Goal: Find specific fact: Find specific page/section

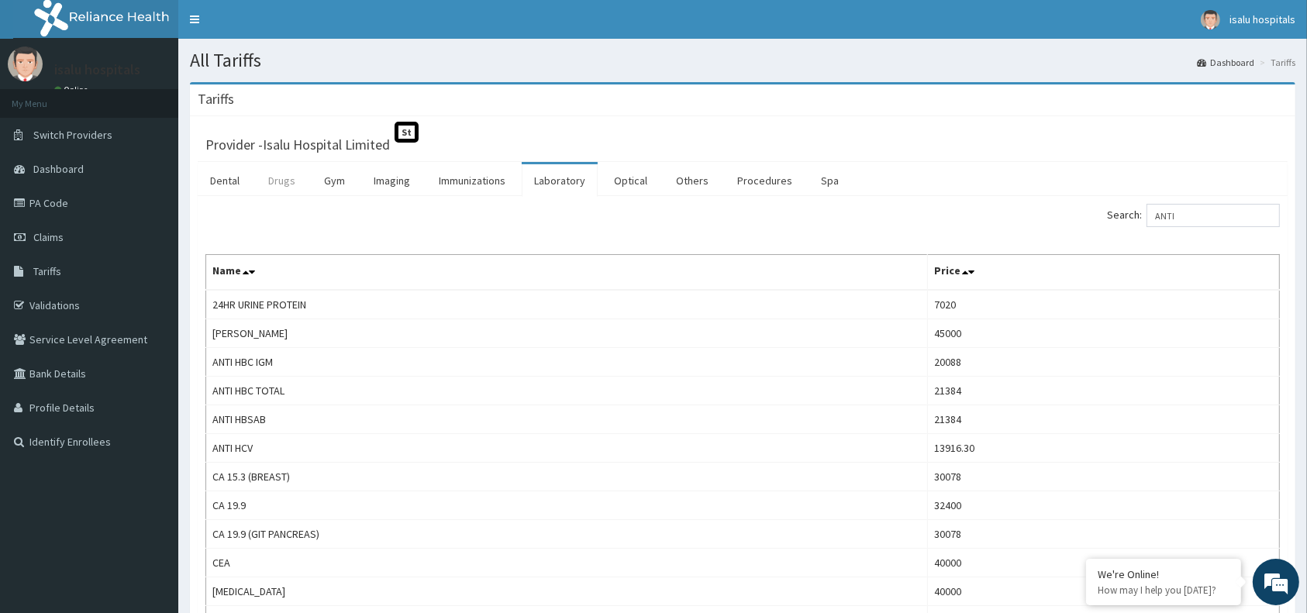
click at [274, 182] on link "Drugs" at bounding box center [282, 180] width 52 height 33
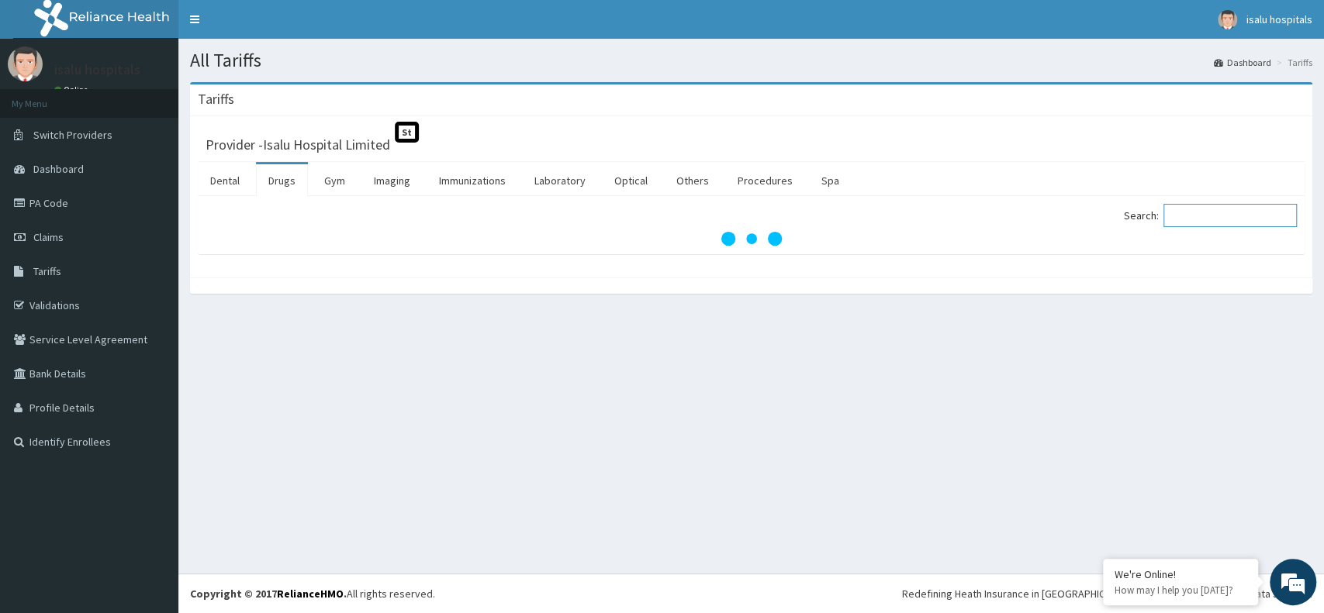
click at [1204, 220] on input "Search:" at bounding box center [1229, 215] width 133 height 23
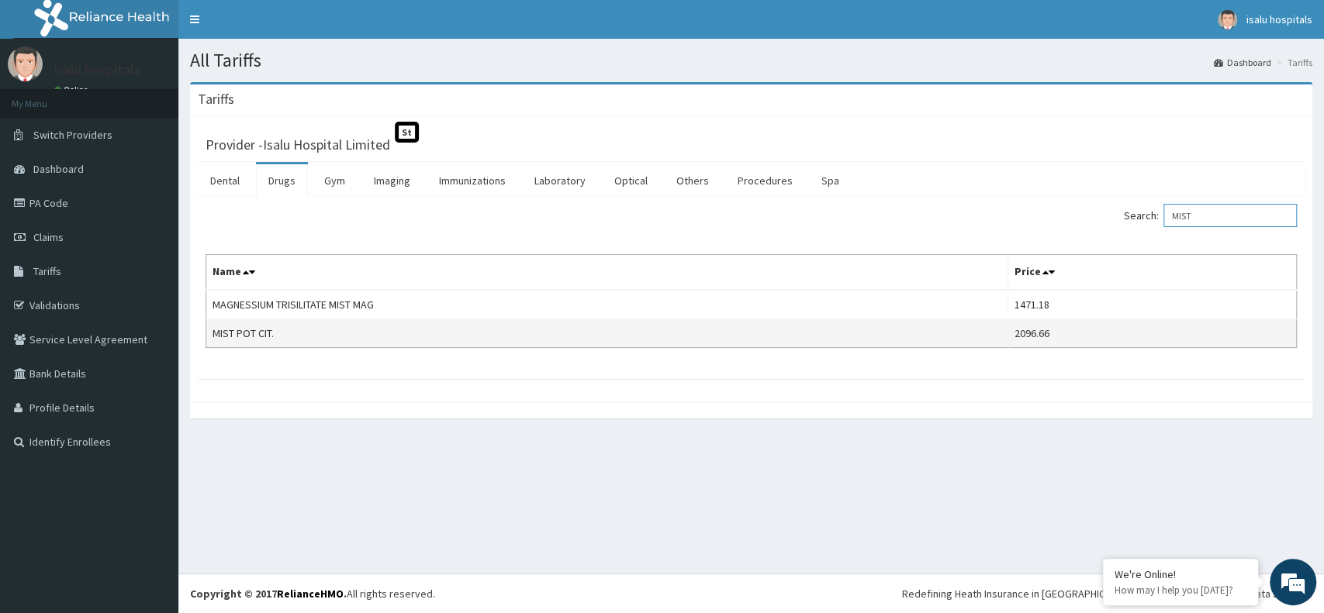
type input "MIST"
drag, startPoint x: 211, startPoint y: 330, endPoint x: 305, endPoint y: 344, distance: 95.0
click at [305, 344] on td "MIST POT CIT." at bounding box center [607, 333] width 802 height 29
copy td "MIST POT CIT."
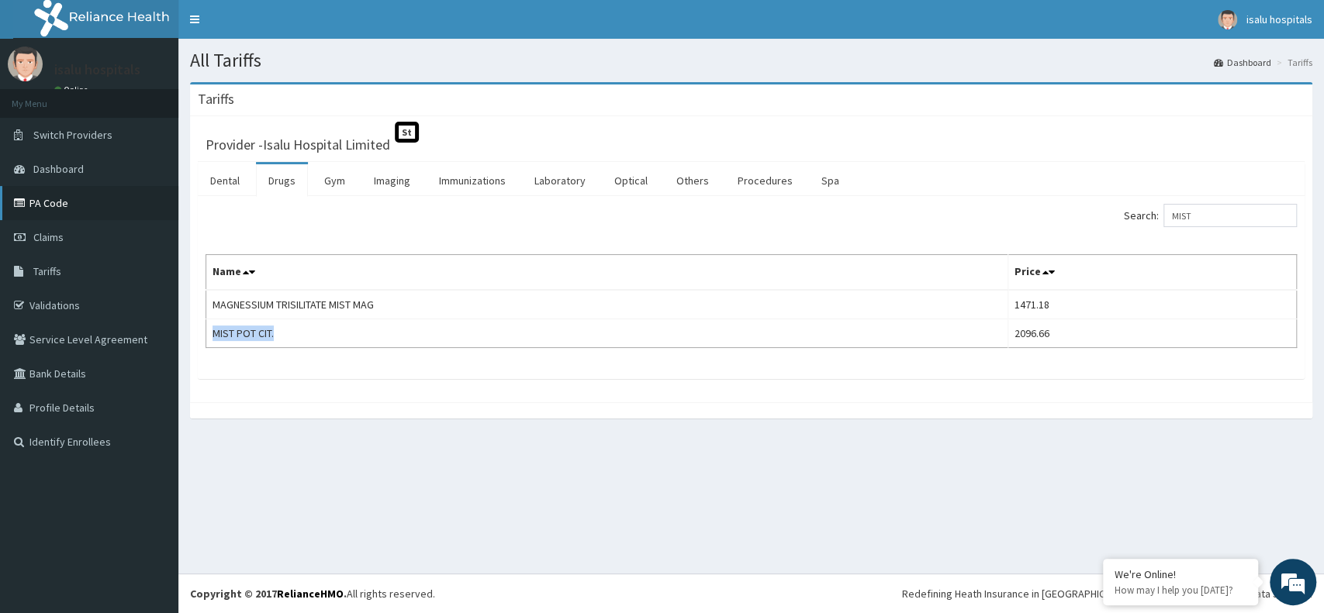
click at [41, 194] on link "PA Code" at bounding box center [89, 203] width 178 height 34
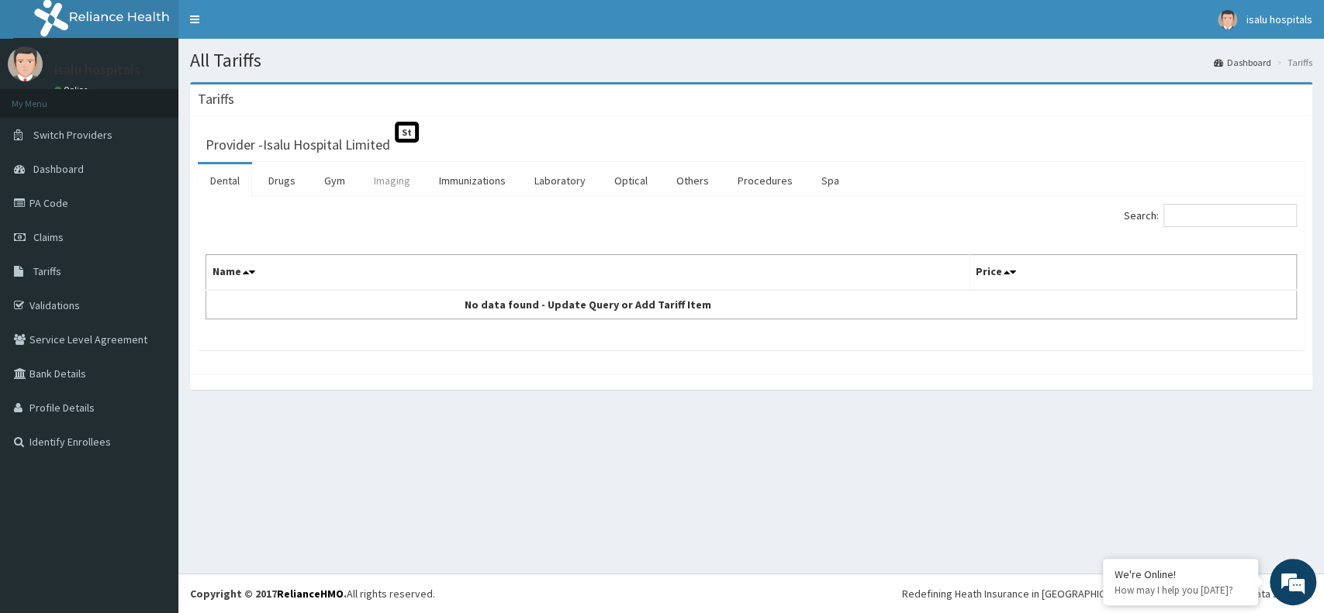
click at [390, 183] on link "Imaging" at bounding box center [391, 180] width 61 height 33
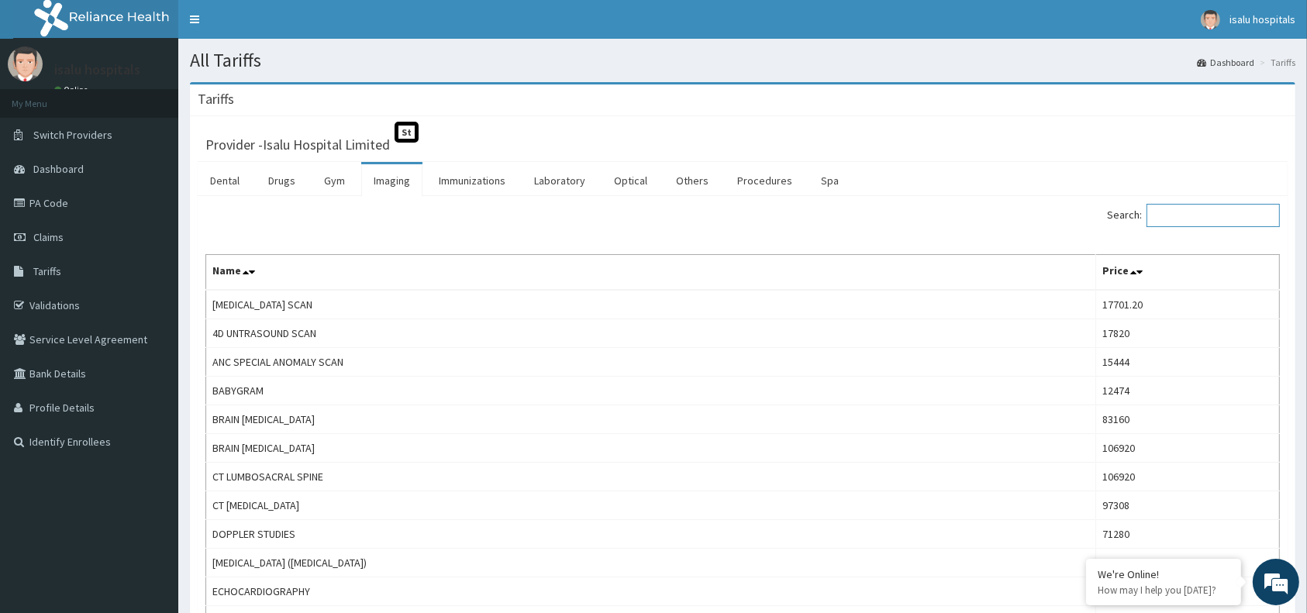
click at [1189, 216] on input "Search:" at bounding box center [1213, 215] width 133 height 23
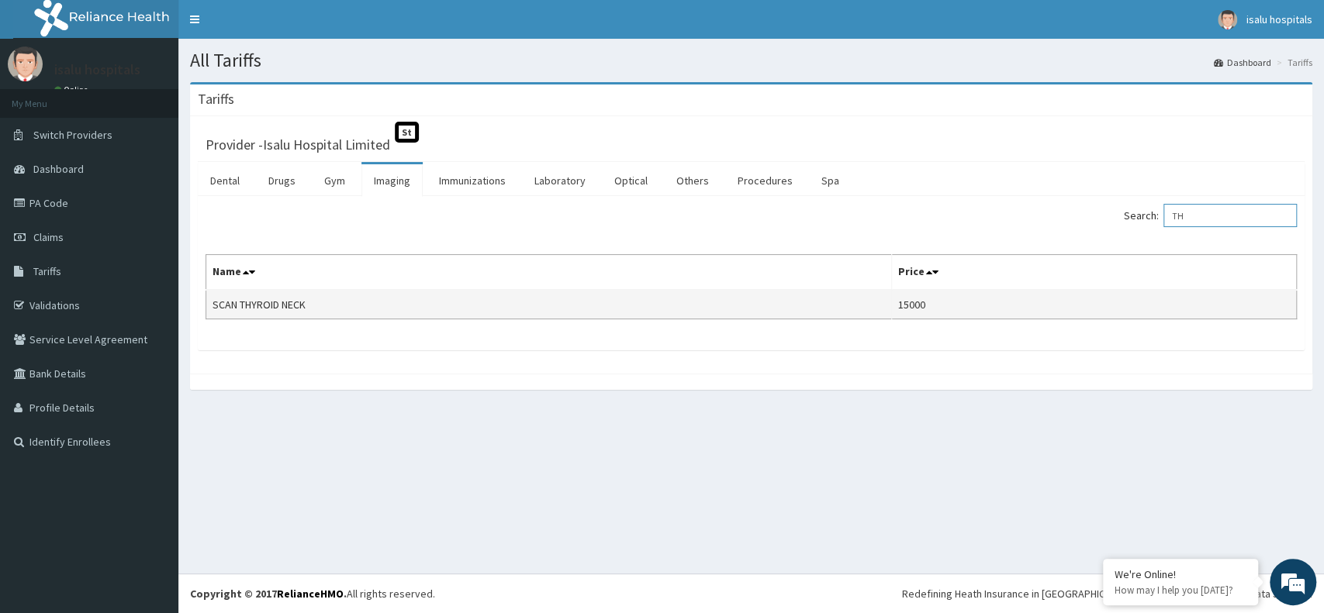
type input "T"
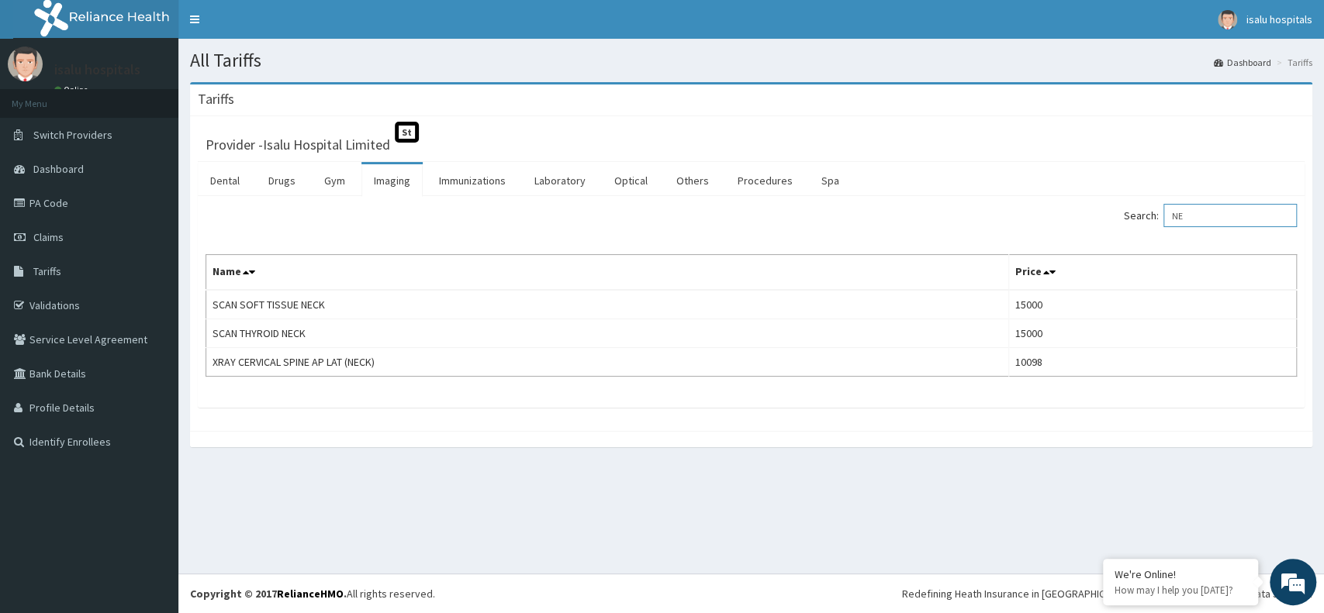
type input "N"
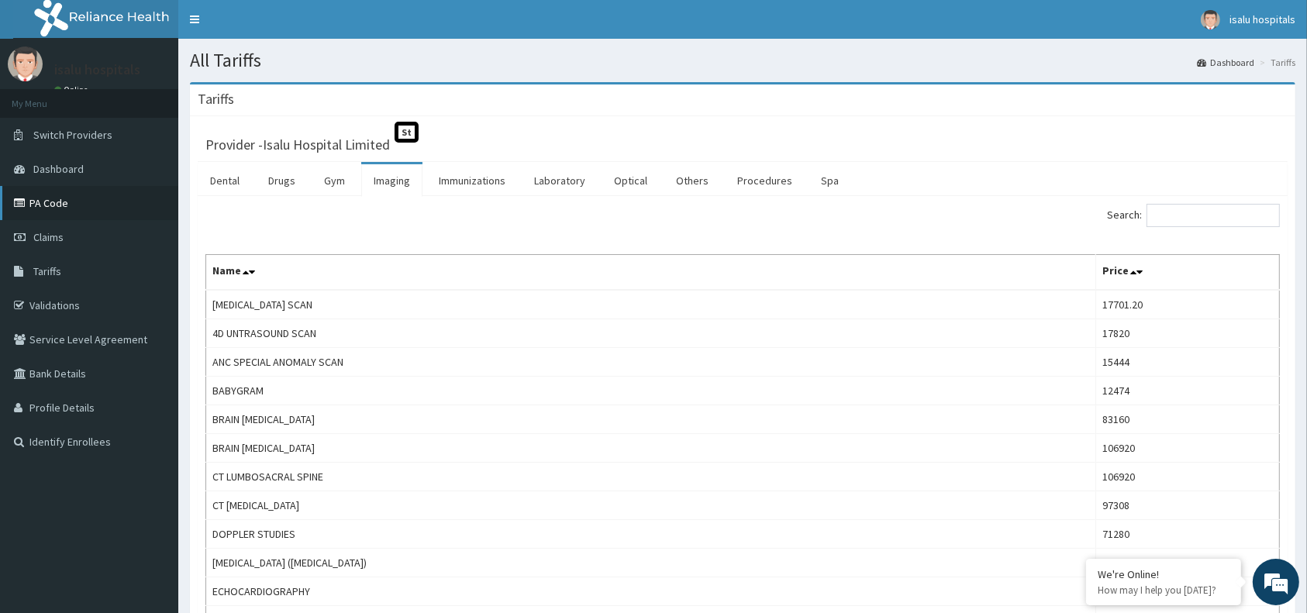
click at [45, 202] on link "PA Code" at bounding box center [89, 203] width 178 height 34
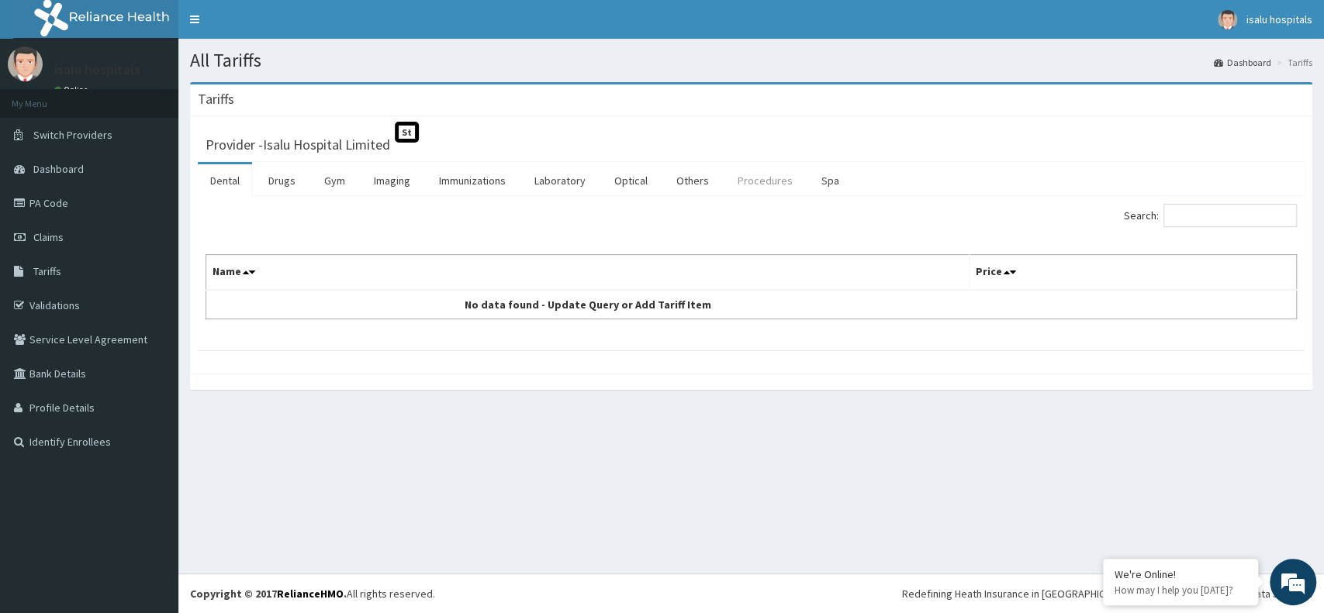
click at [738, 195] on link "Procedures" at bounding box center [765, 180] width 80 height 33
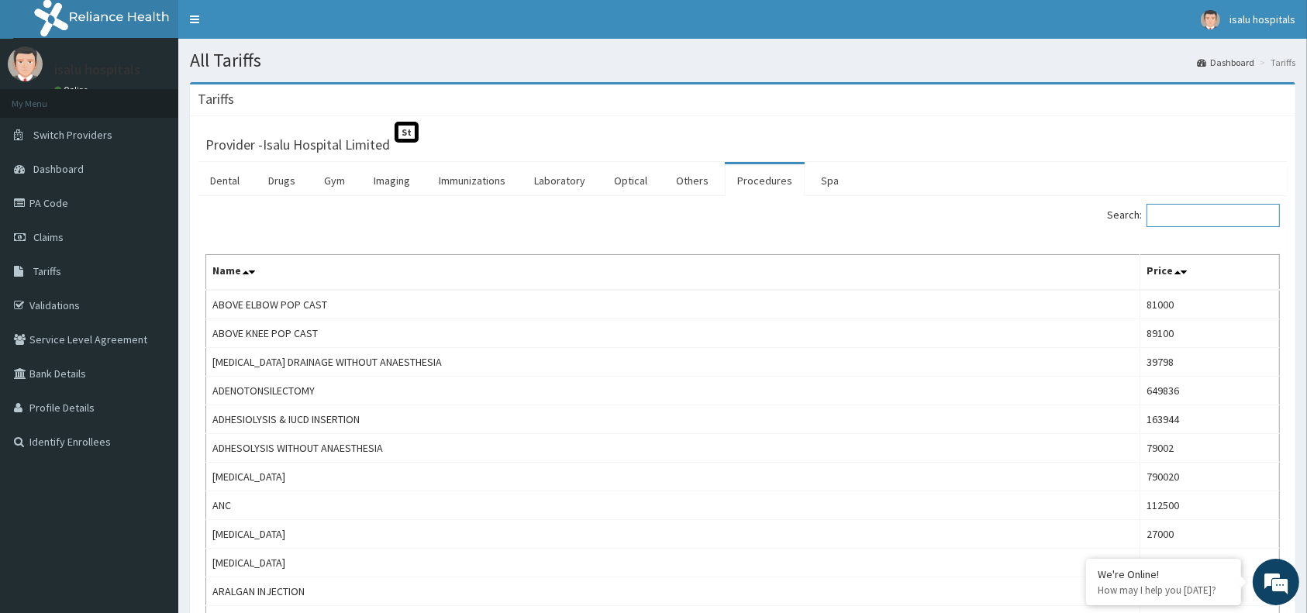
click at [1197, 224] on input "Search:" at bounding box center [1213, 215] width 133 height 23
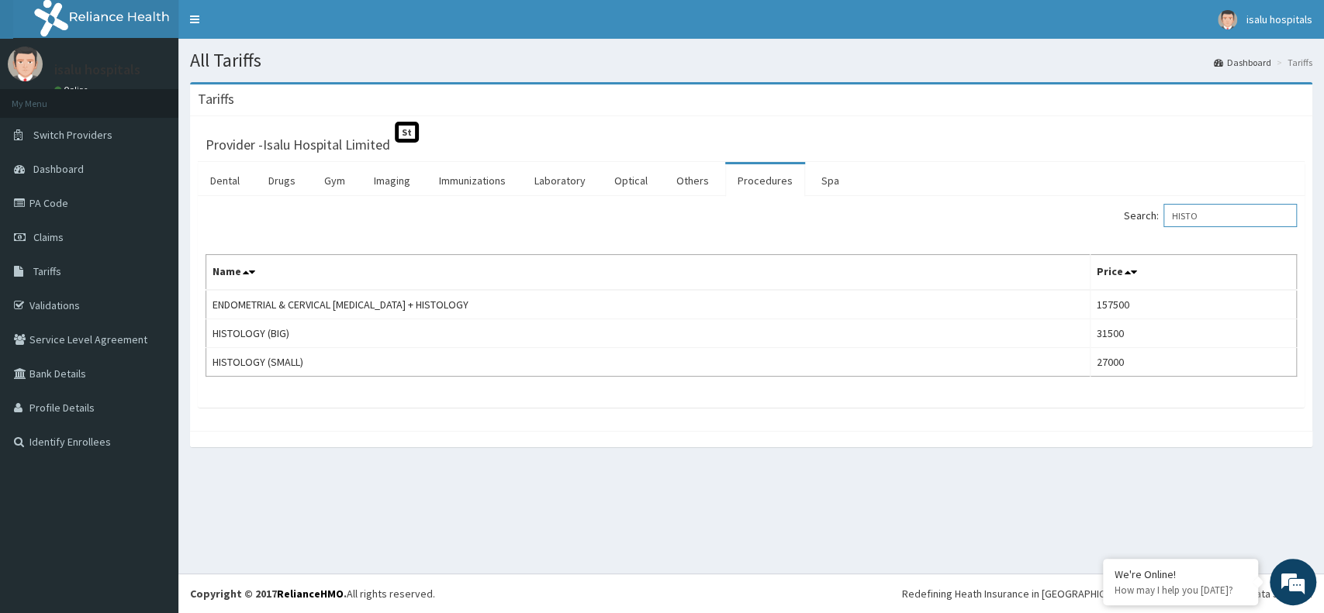
type input "HISTO"
